Goal: Find specific page/section

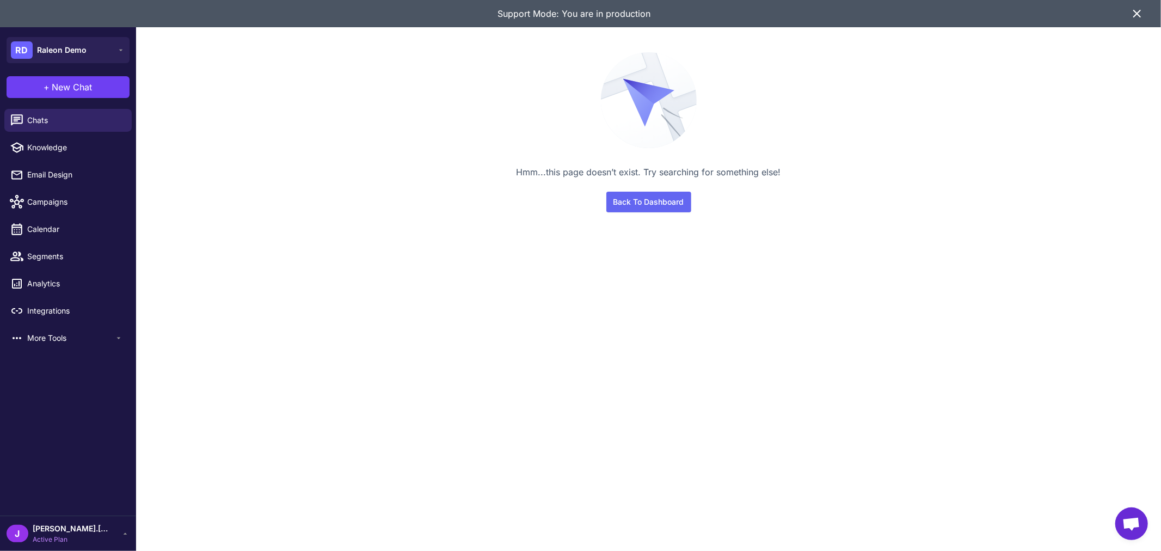
click at [330, 204] on div "Hmm...this page doesn’t exist. Try searching for something else! Back To Dashbo…" at bounding box center [649, 115] width 836 height 230
click at [76, 307] on span "Integrations" at bounding box center [75, 311] width 96 height 12
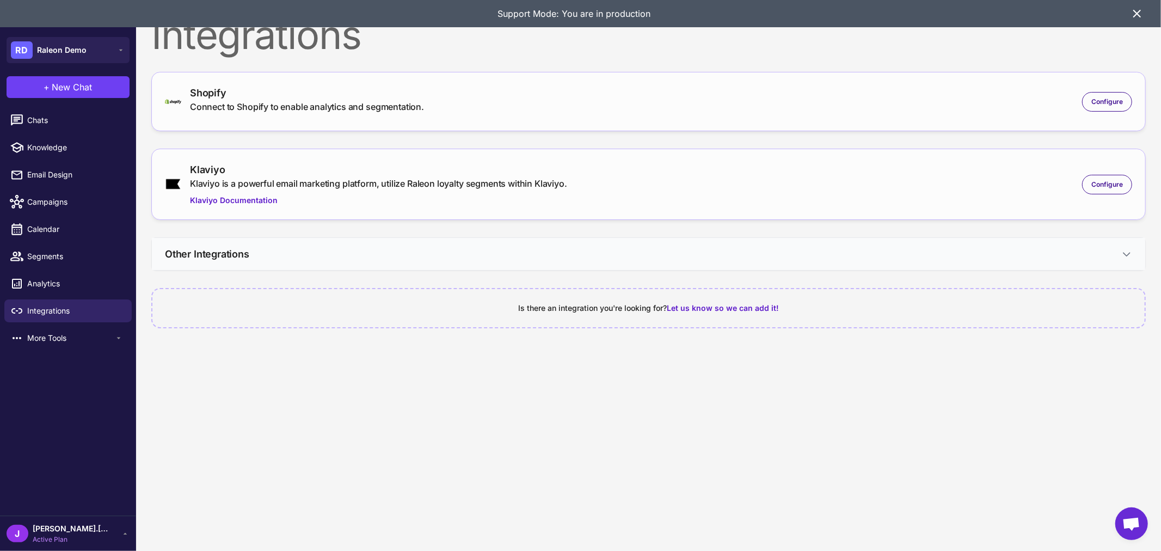
click at [1118, 255] on button "Other Integrations" at bounding box center [648, 254] width 993 height 32
